Goal: Transaction & Acquisition: Purchase product/service

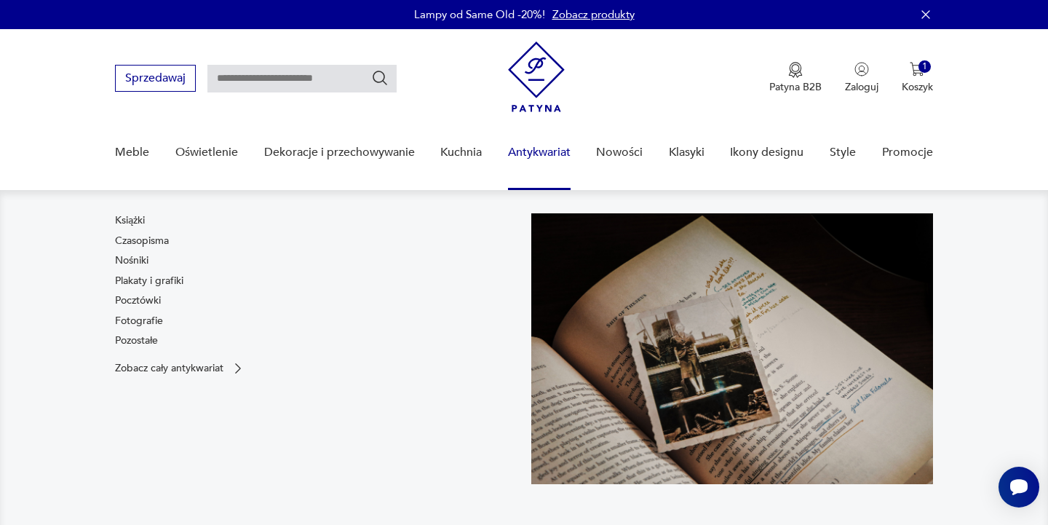
click at [546, 158] on link "Antykwariat" at bounding box center [539, 152] width 63 height 56
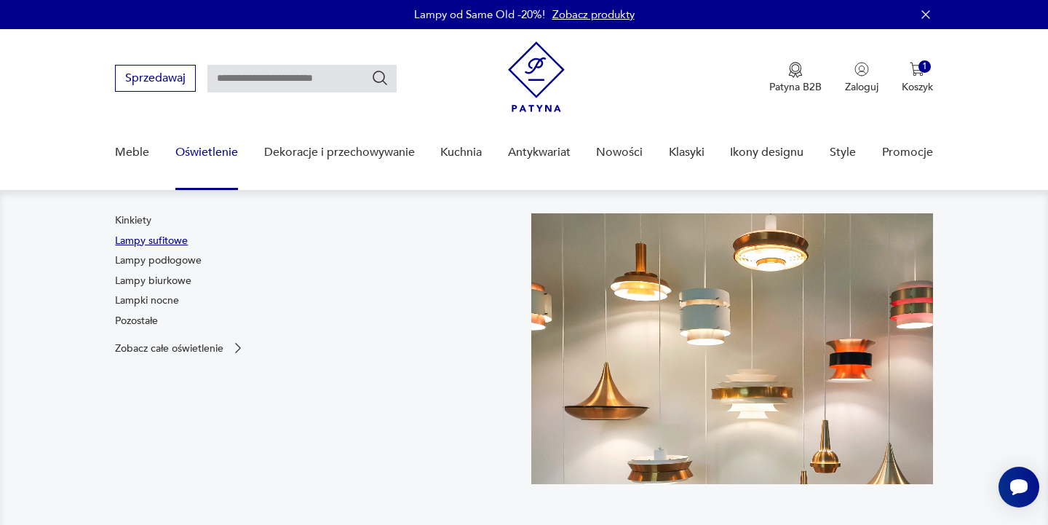
click at [163, 239] on link "Lampy sufitowe" at bounding box center [151, 241] width 73 height 15
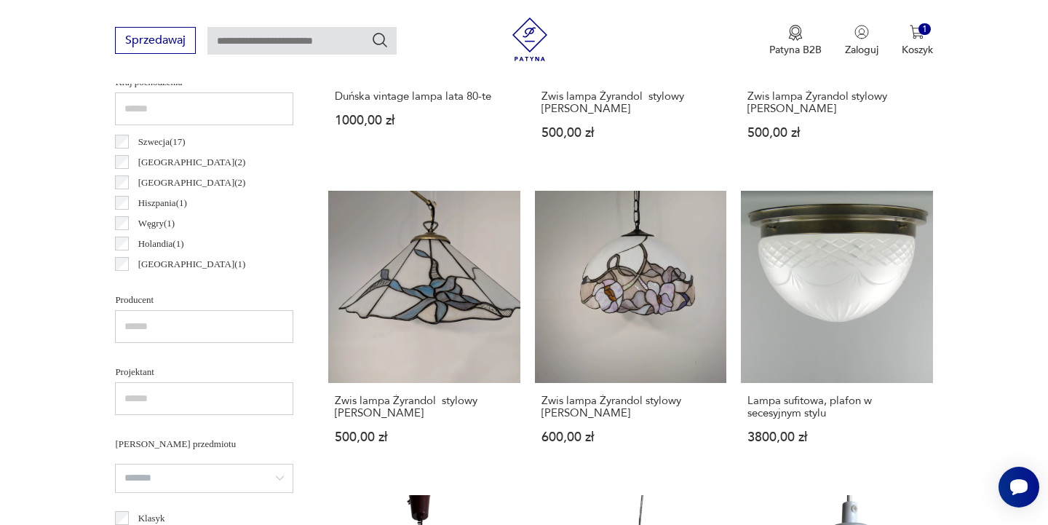
scroll to position [99, 0]
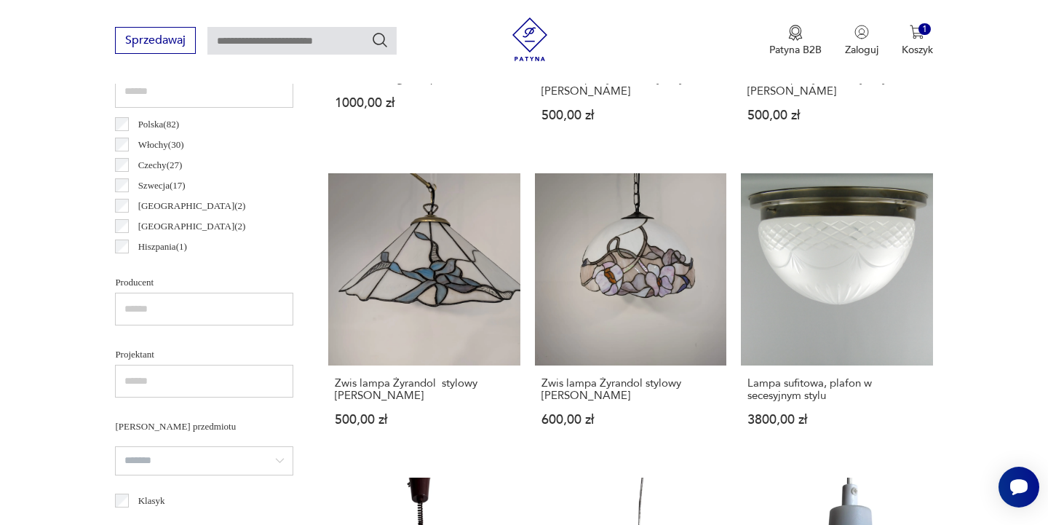
scroll to position [36, 0]
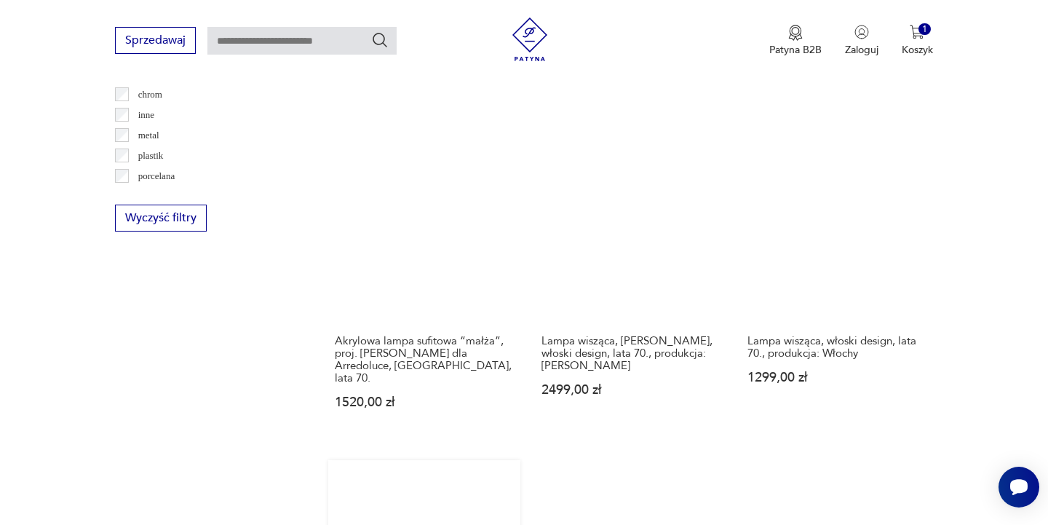
scroll to position [1436, 0]
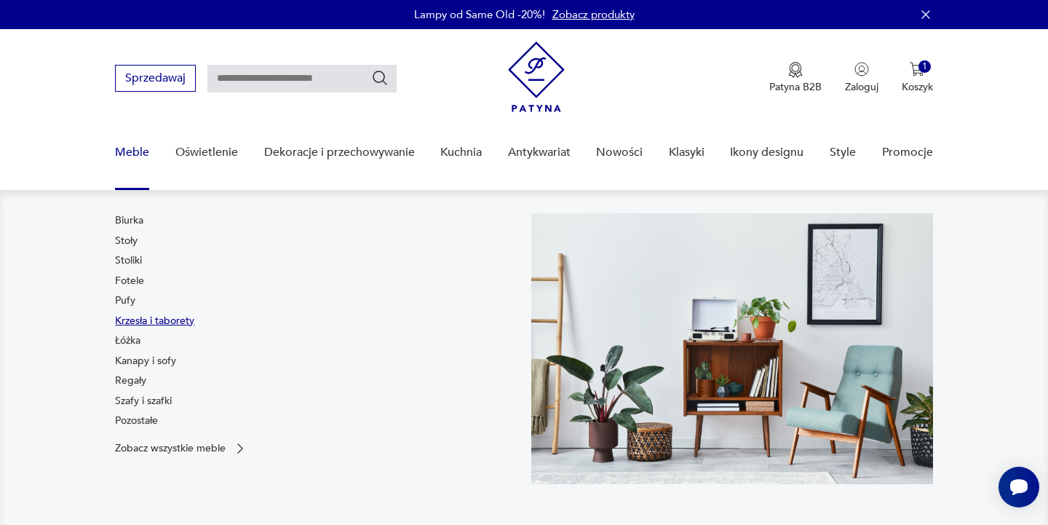
click at [140, 320] on link "Krzesła i taborety" at bounding box center [154, 321] width 79 height 15
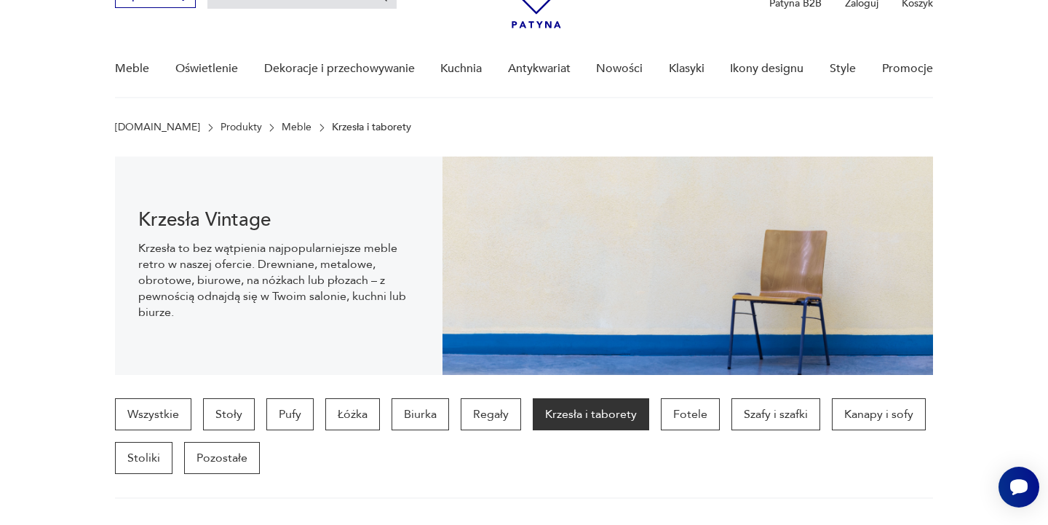
scroll to position [90, 0]
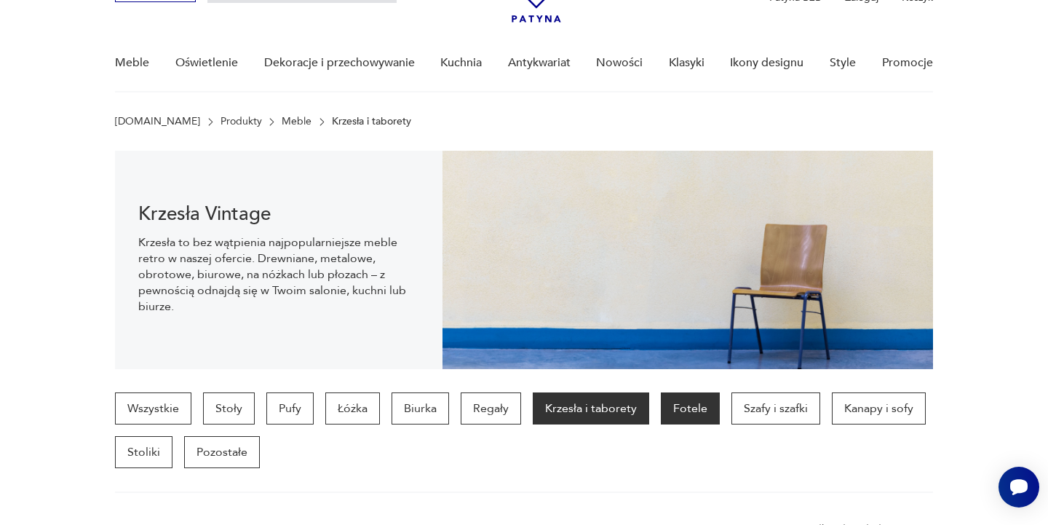
click at [687, 407] on p "Fotele" at bounding box center [690, 408] width 59 height 32
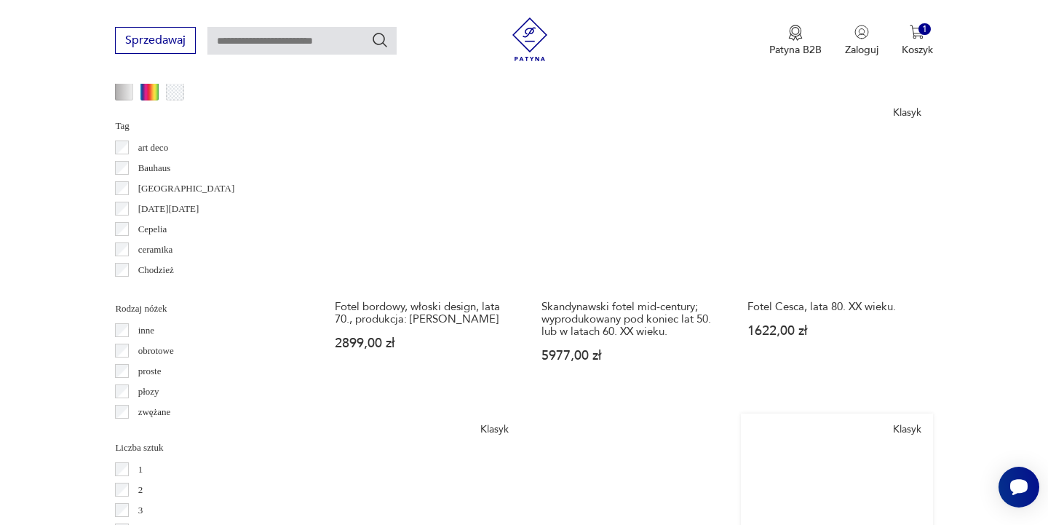
scroll to position [1541, 0]
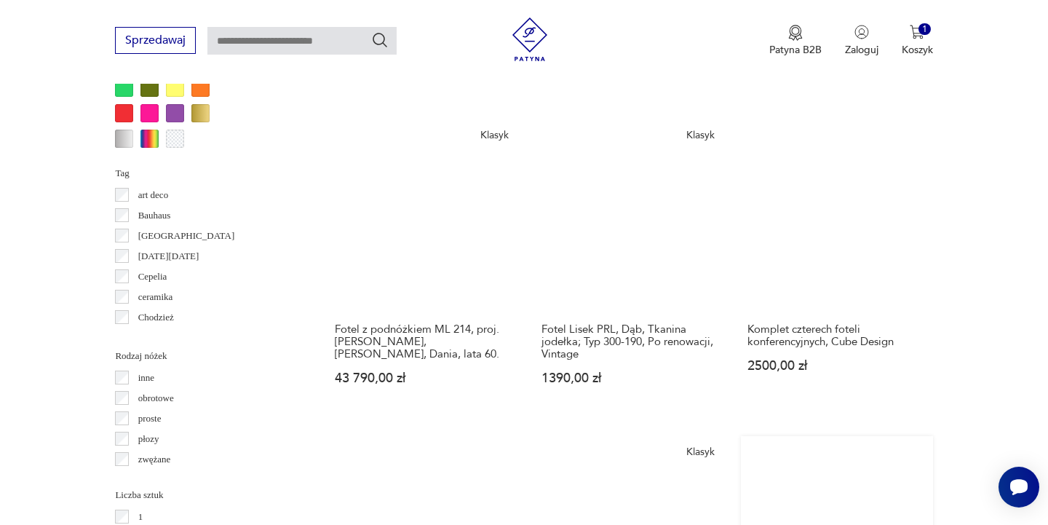
scroll to position [1498, 0]
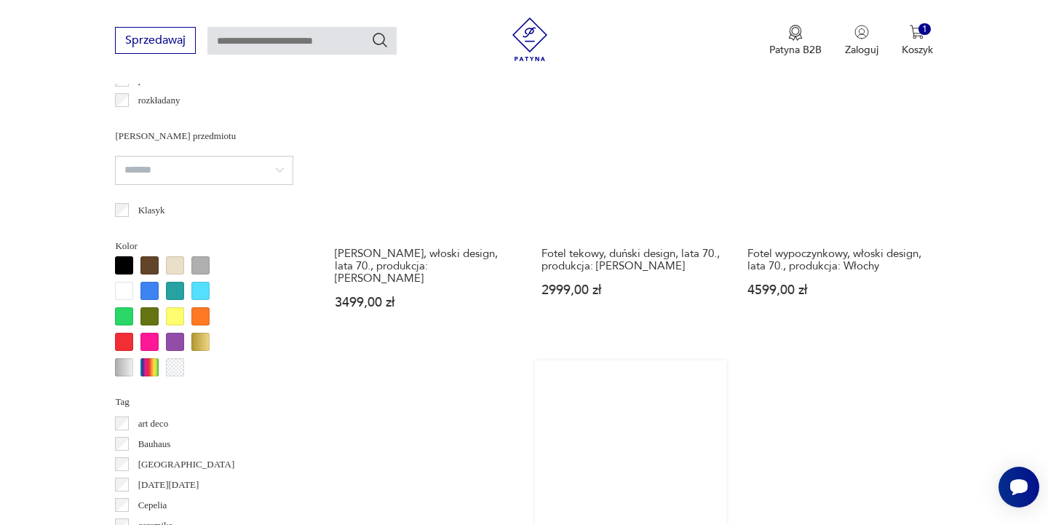
scroll to position [1394, 0]
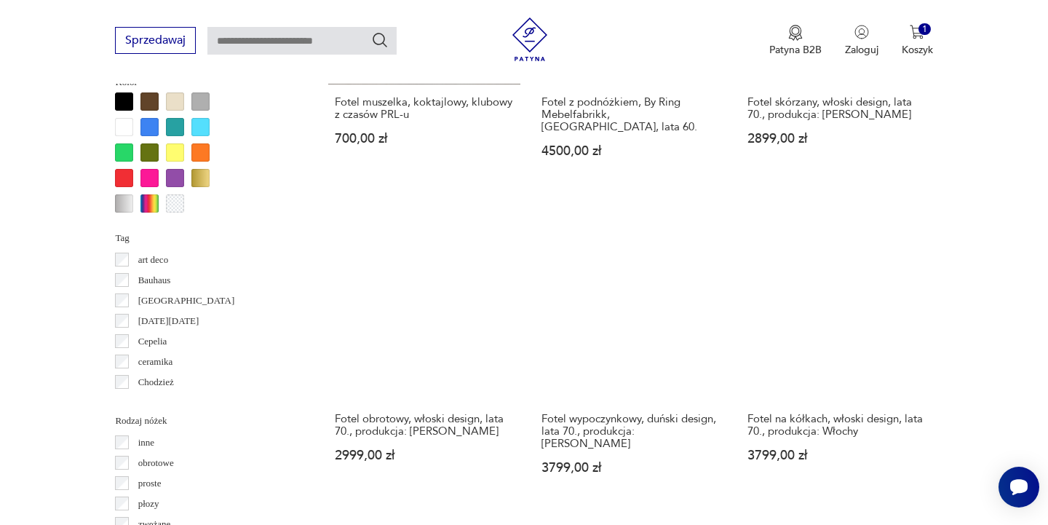
scroll to position [1420, 0]
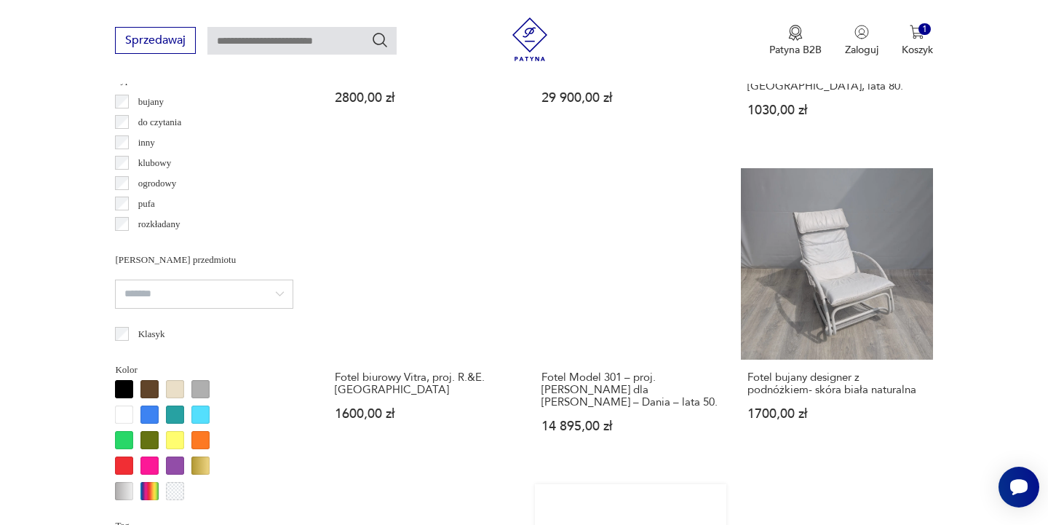
scroll to position [1140, 0]
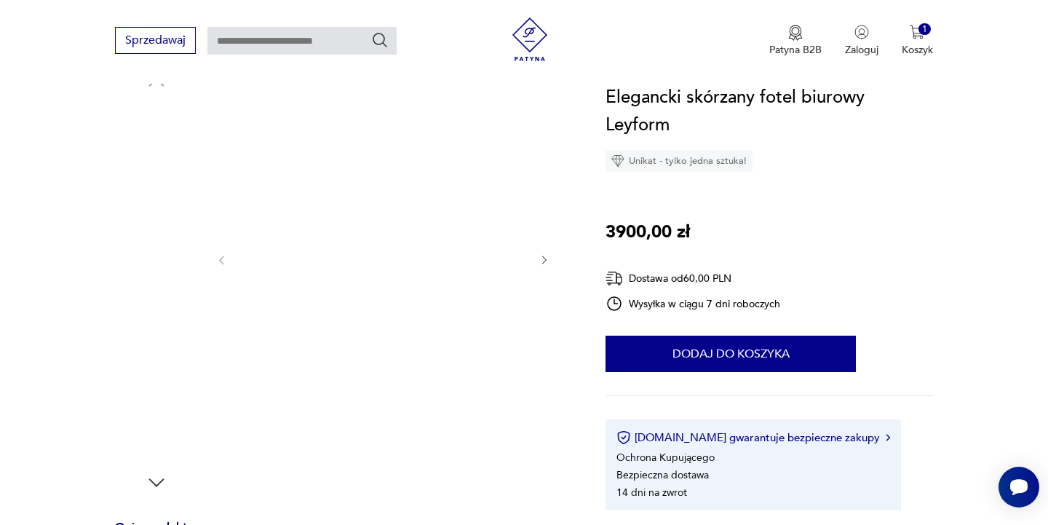
scroll to position [170, 0]
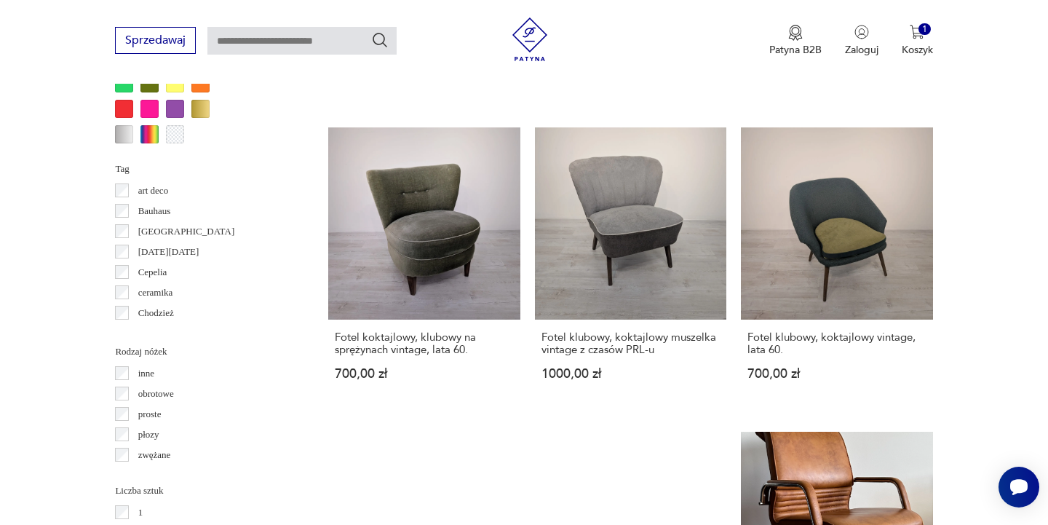
scroll to position [1499, 0]
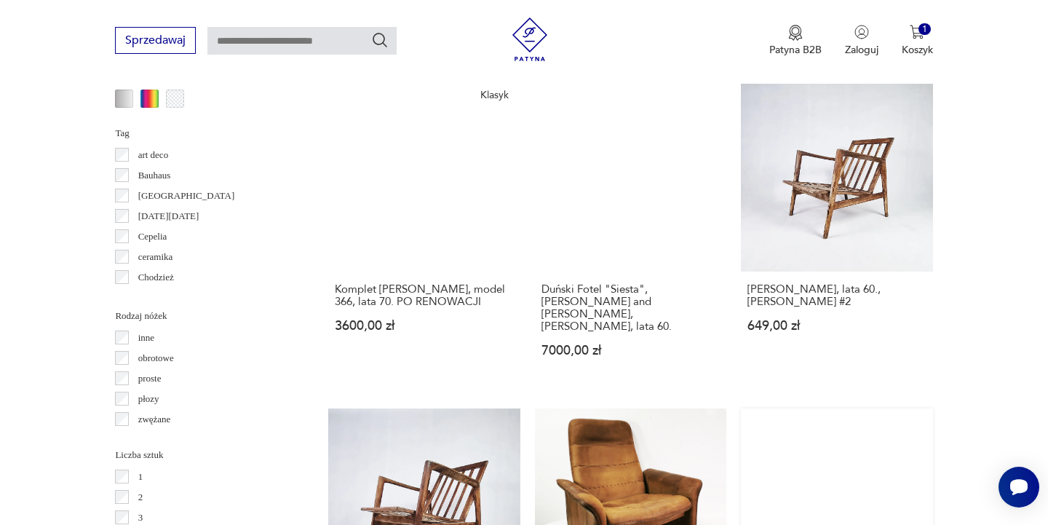
scroll to position [1533, 0]
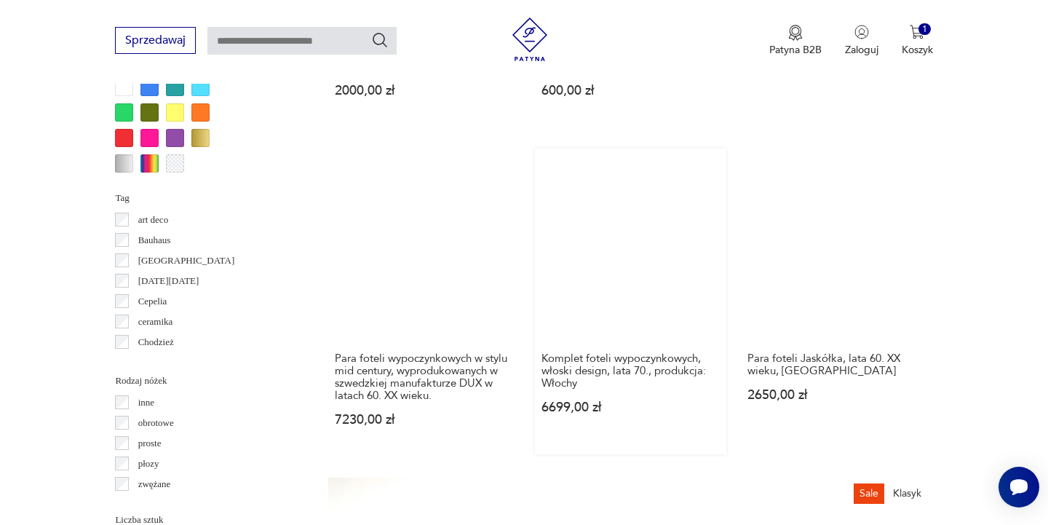
scroll to position [1462, 0]
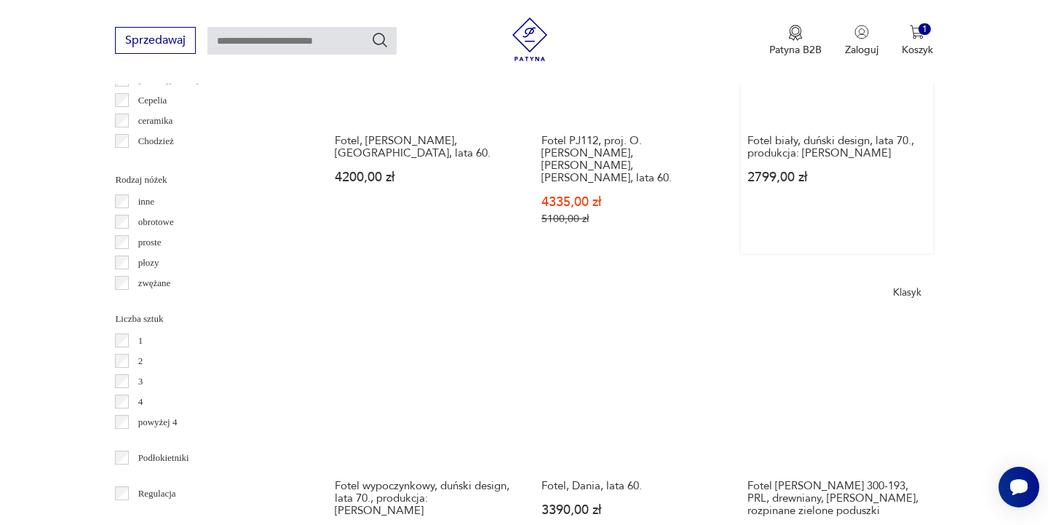
scroll to position [1285, 0]
